Goal: Task Accomplishment & Management: Use online tool/utility

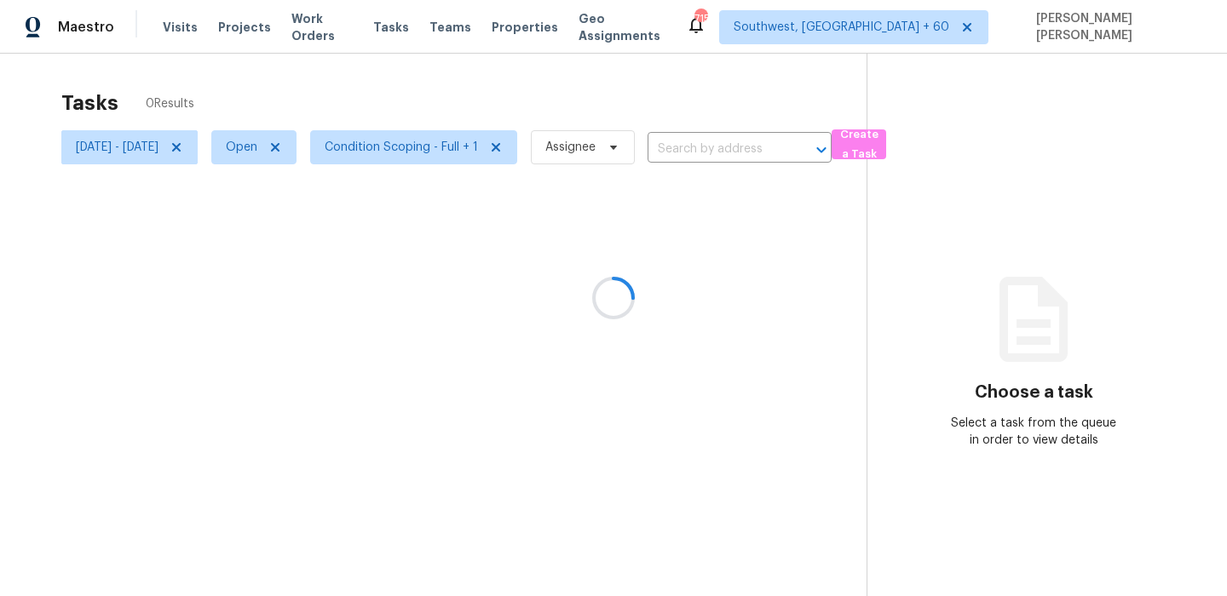
click at [319, 78] on div at bounding box center [613, 298] width 1227 height 596
click at [158, 141] on span "Fri, Sep 26 - Fri, Sep 26" at bounding box center [117, 147] width 83 height 17
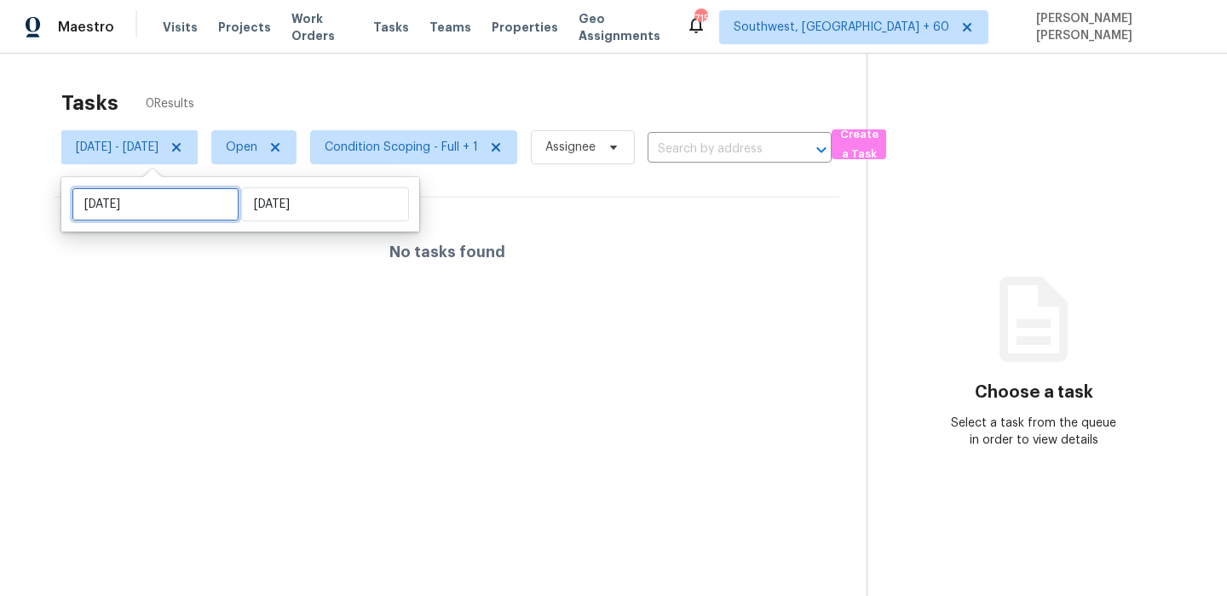
click at [191, 208] on input "Fri, Sep 26" at bounding box center [156, 204] width 168 height 34
select select "8"
select select "2025"
select select "9"
select select "2025"
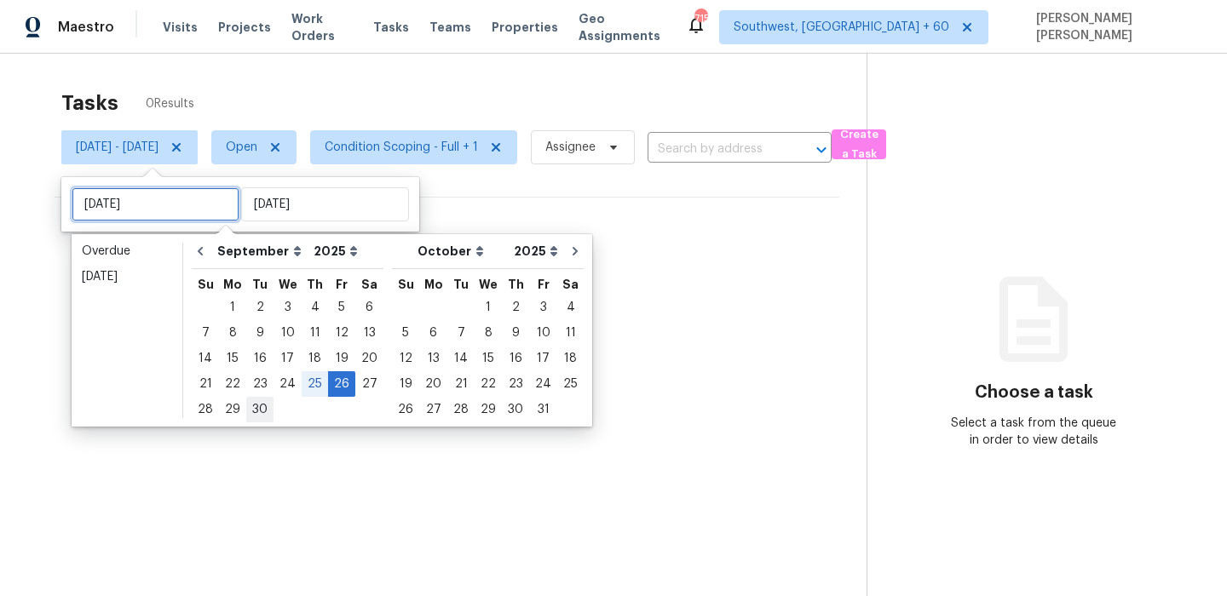
type input "Tue, Sep 30"
click at [255, 408] on div "30" at bounding box center [259, 410] width 27 height 24
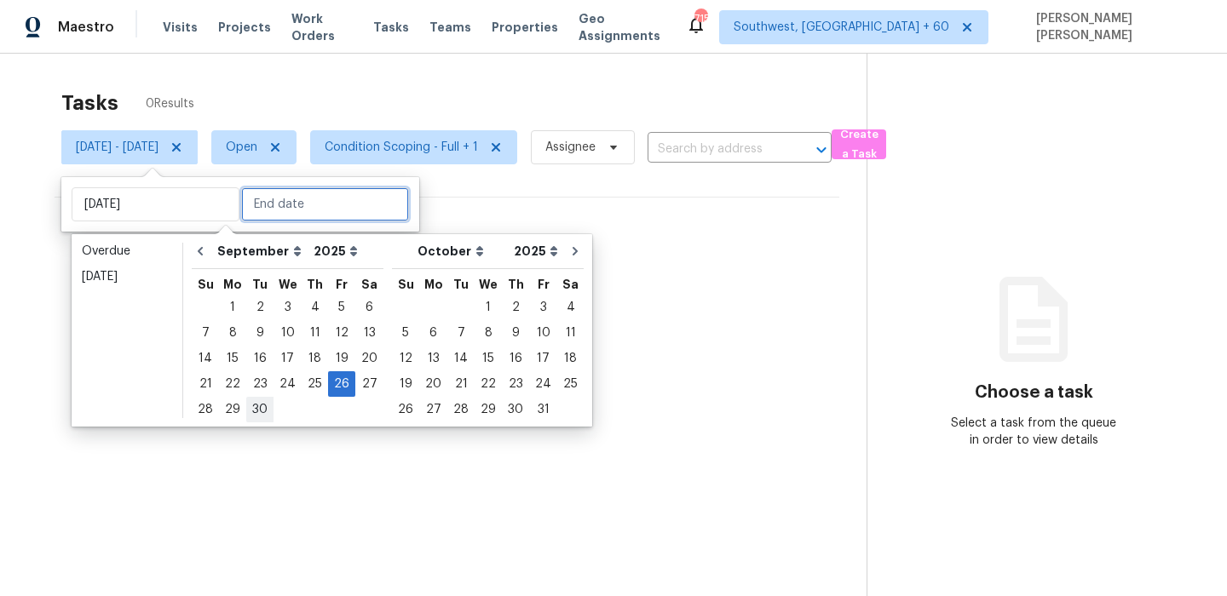
type input "Tue, Sep 30"
type input "Fri, Sep 26"
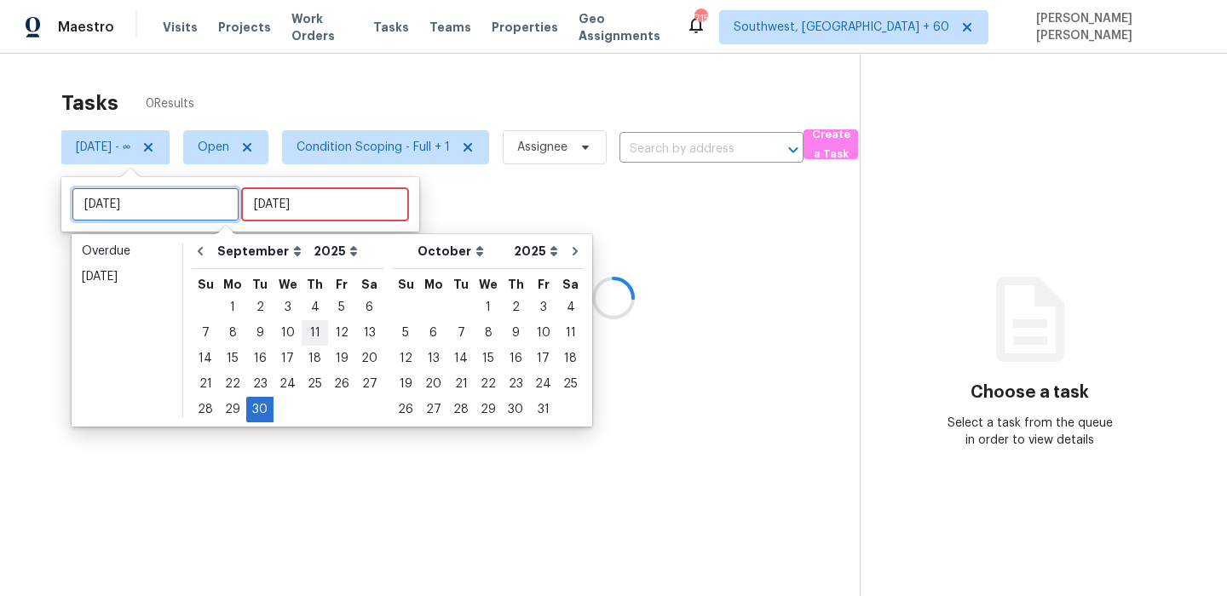
type input "Tue, Sep 23"
type input "Tue, Sep 30"
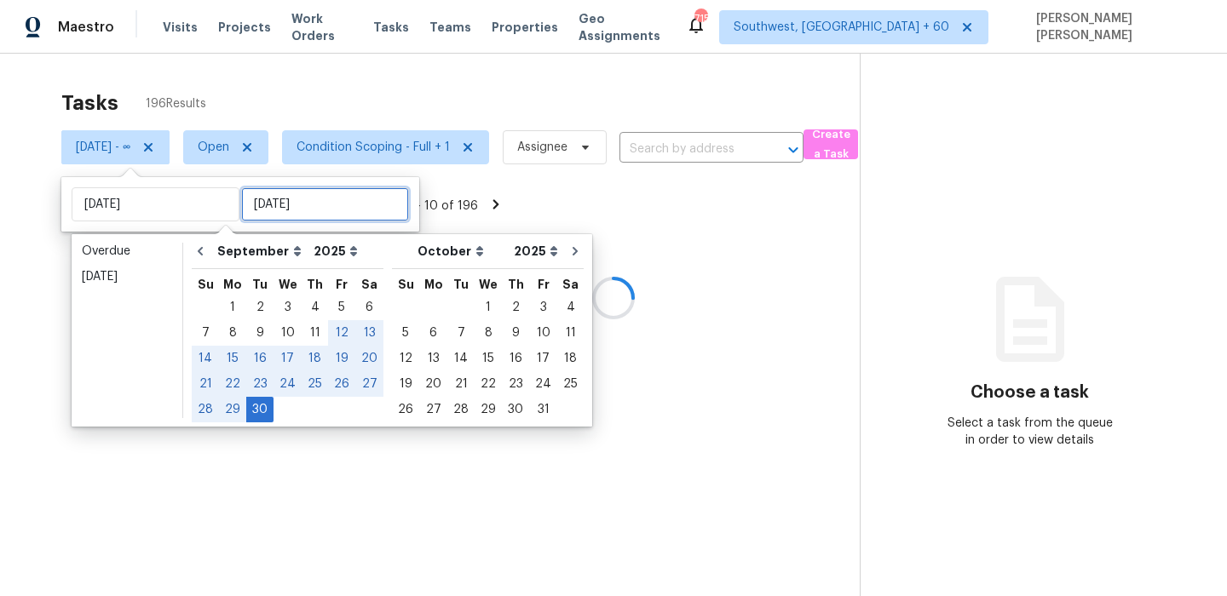
type input "Tue, Sep 30"
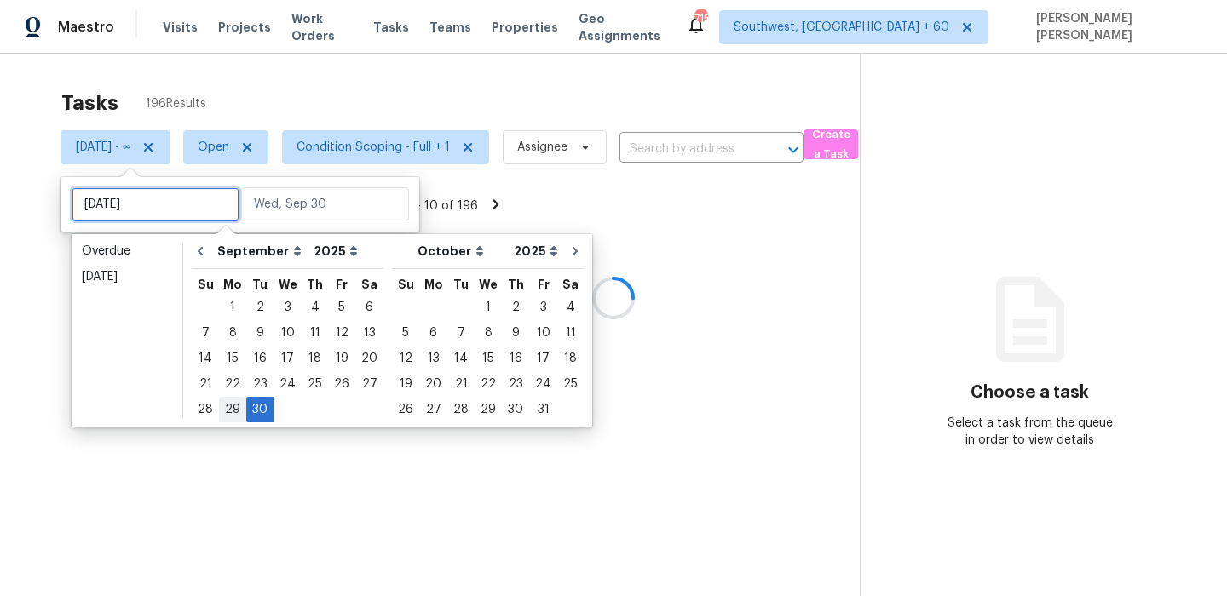
type input "Thu, Sep 04"
type input "Tue, Sep 30"
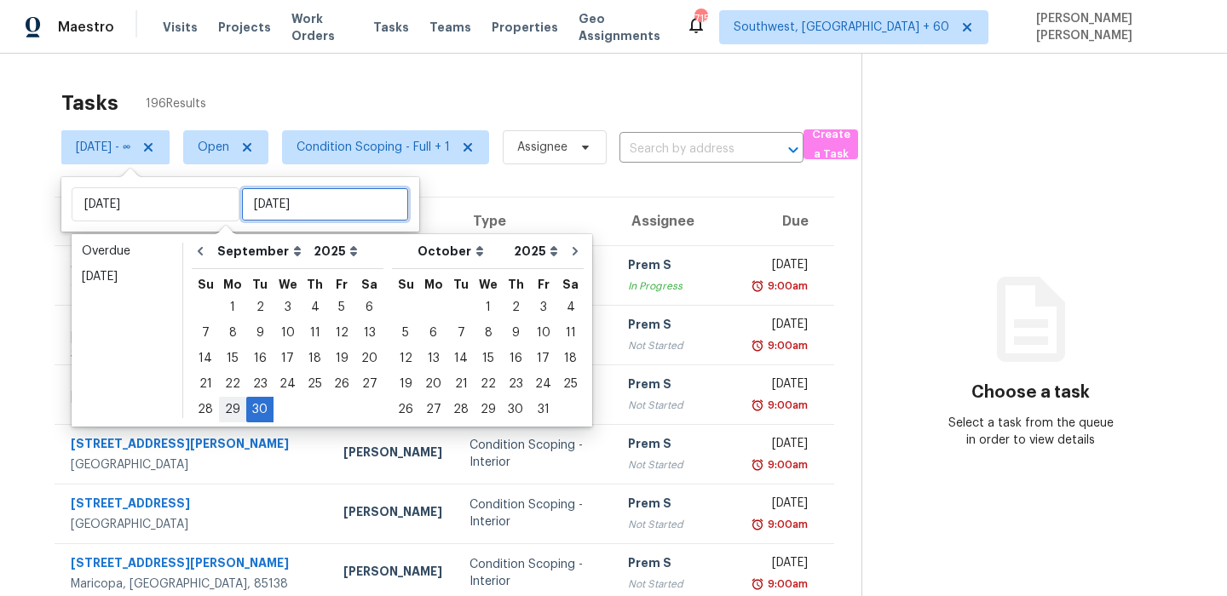
type input "Tue, Sep 30"
click at [250, 407] on div "30" at bounding box center [259, 410] width 27 height 24
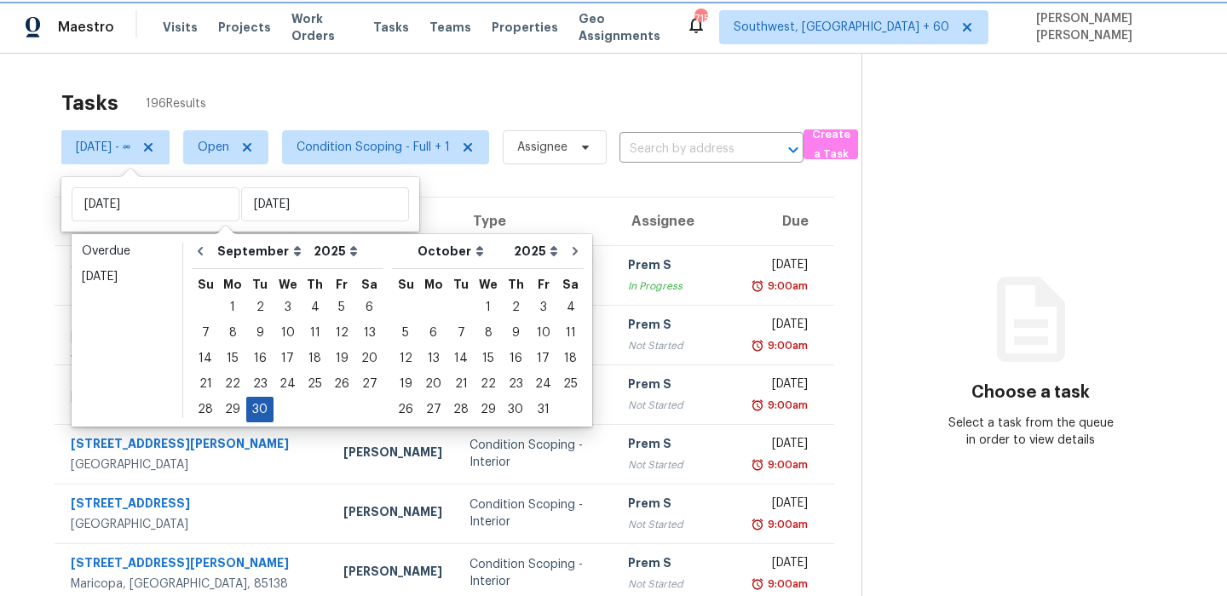
type input "Tue, Sep 30"
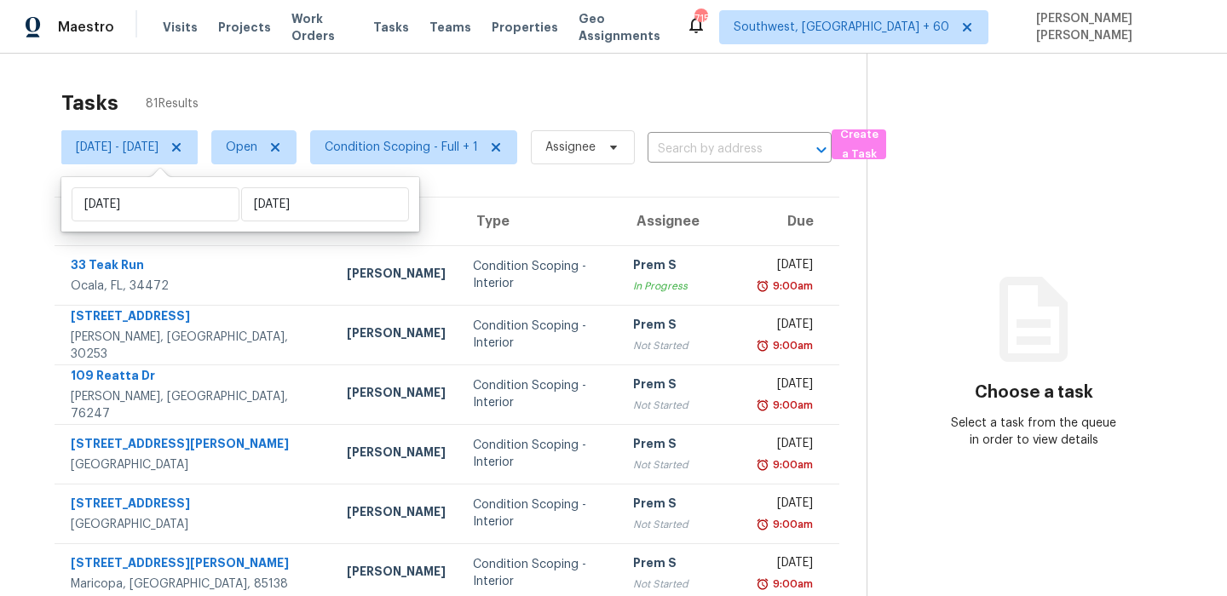
click at [451, 75] on div "Tasks 81 Results Tue, Sep 30 - Tue, Sep 30 Open Condition Scoping - Full + 1 As…" at bounding box center [613, 471] width 1227 height 834
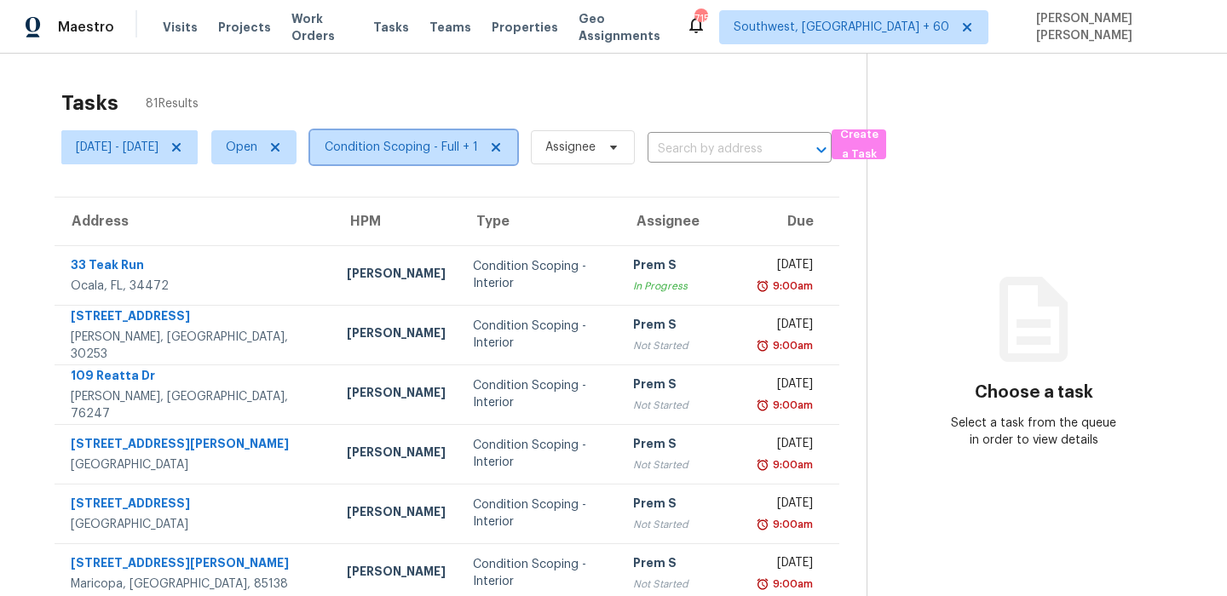
click at [445, 144] on span "Condition Scoping - Full + 1" at bounding box center [401, 147] width 153 height 17
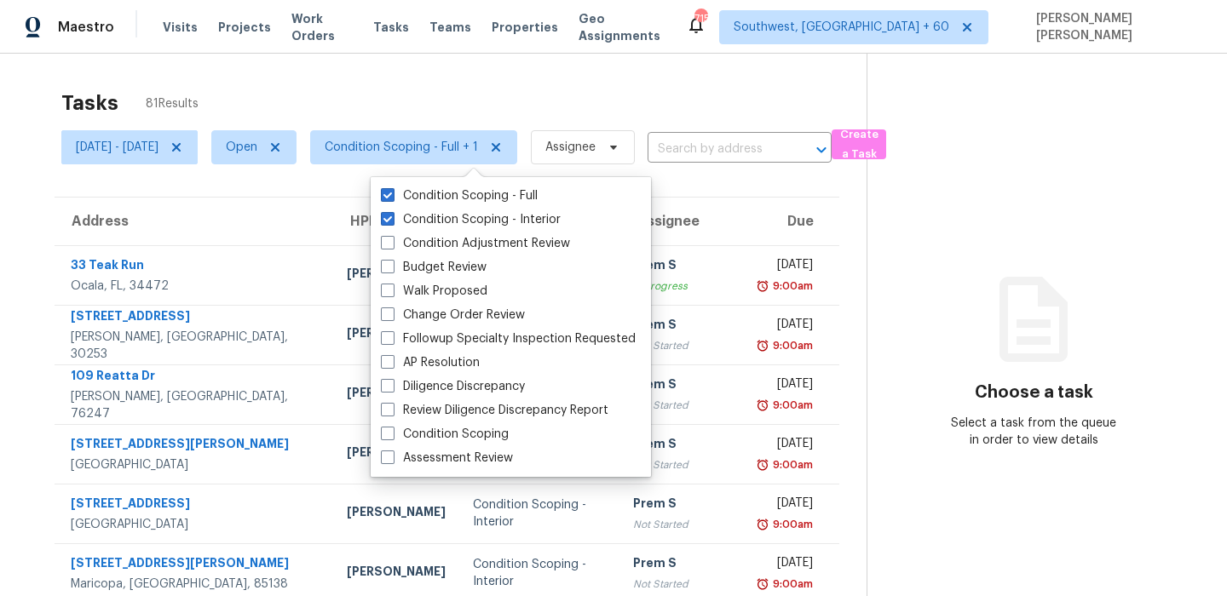
click at [417, 97] on div "Tasks 81 Results" at bounding box center [463, 103] width 805 height 44
